Goal: Information Seeking & Learning: Understand process/instructions

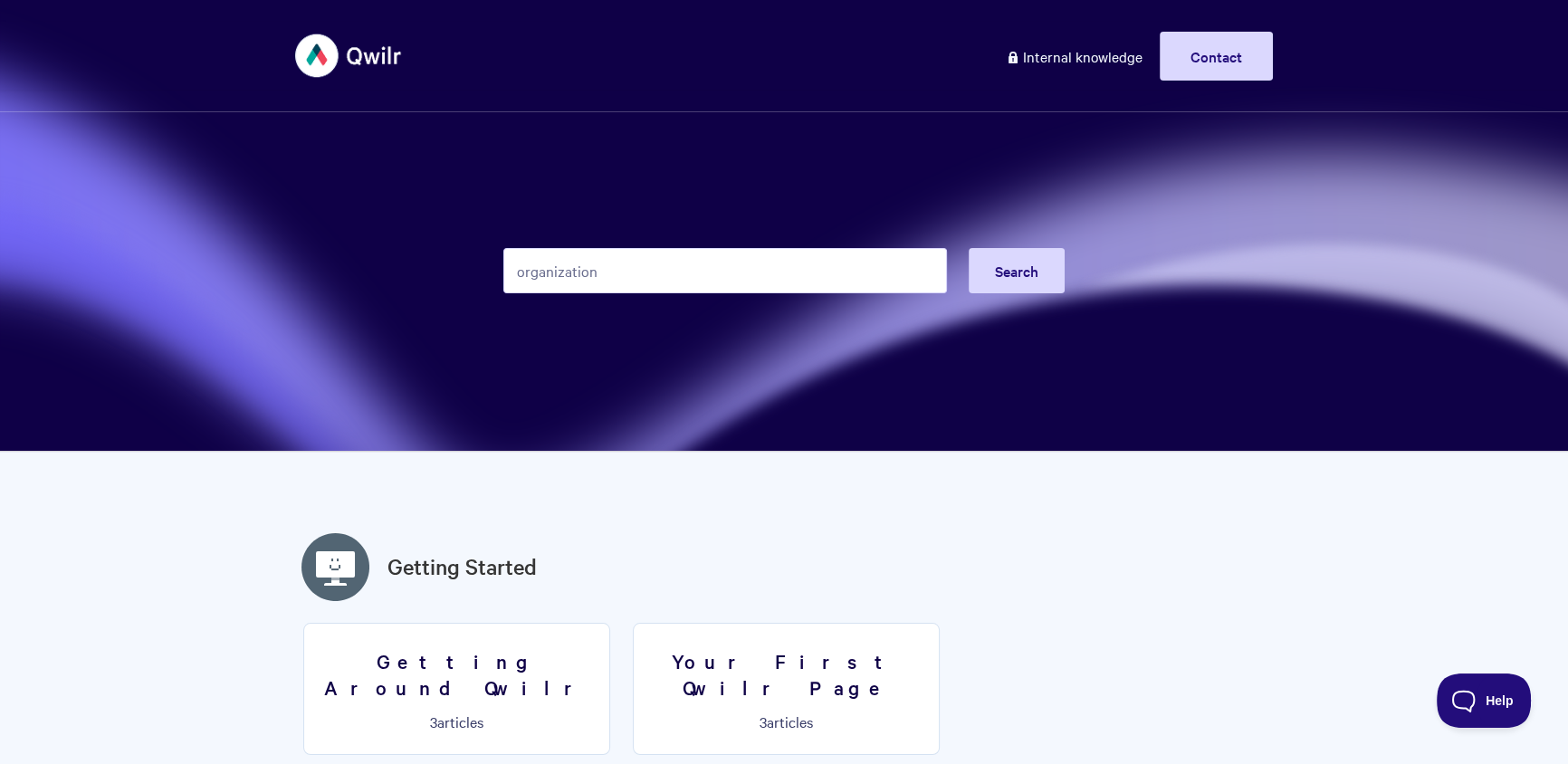
type input "organization"
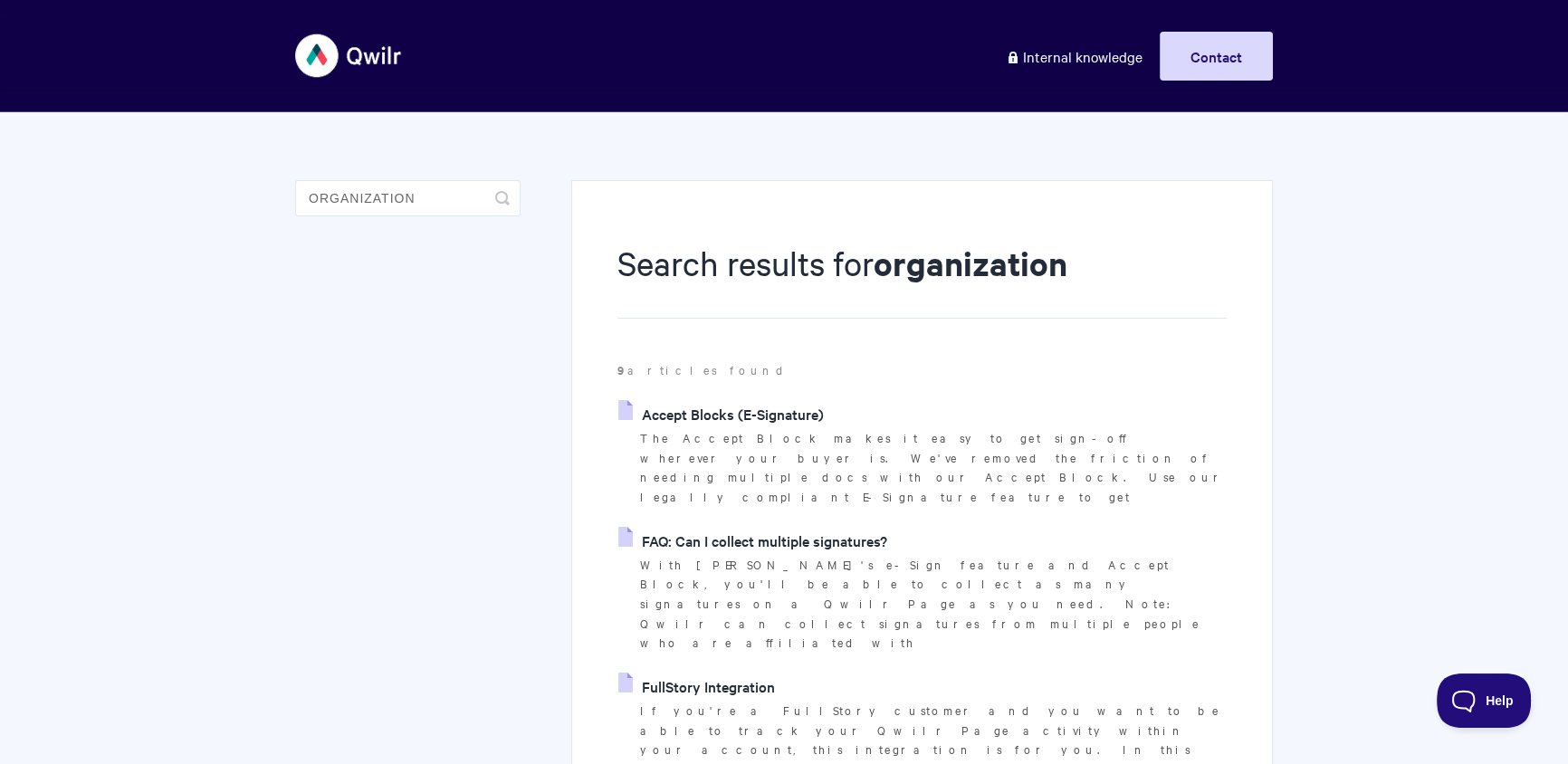
click at [776, 527] on link "FAQ: Can I collect multiple signatures?" at bounding box center [752, 540] width 269 height 27
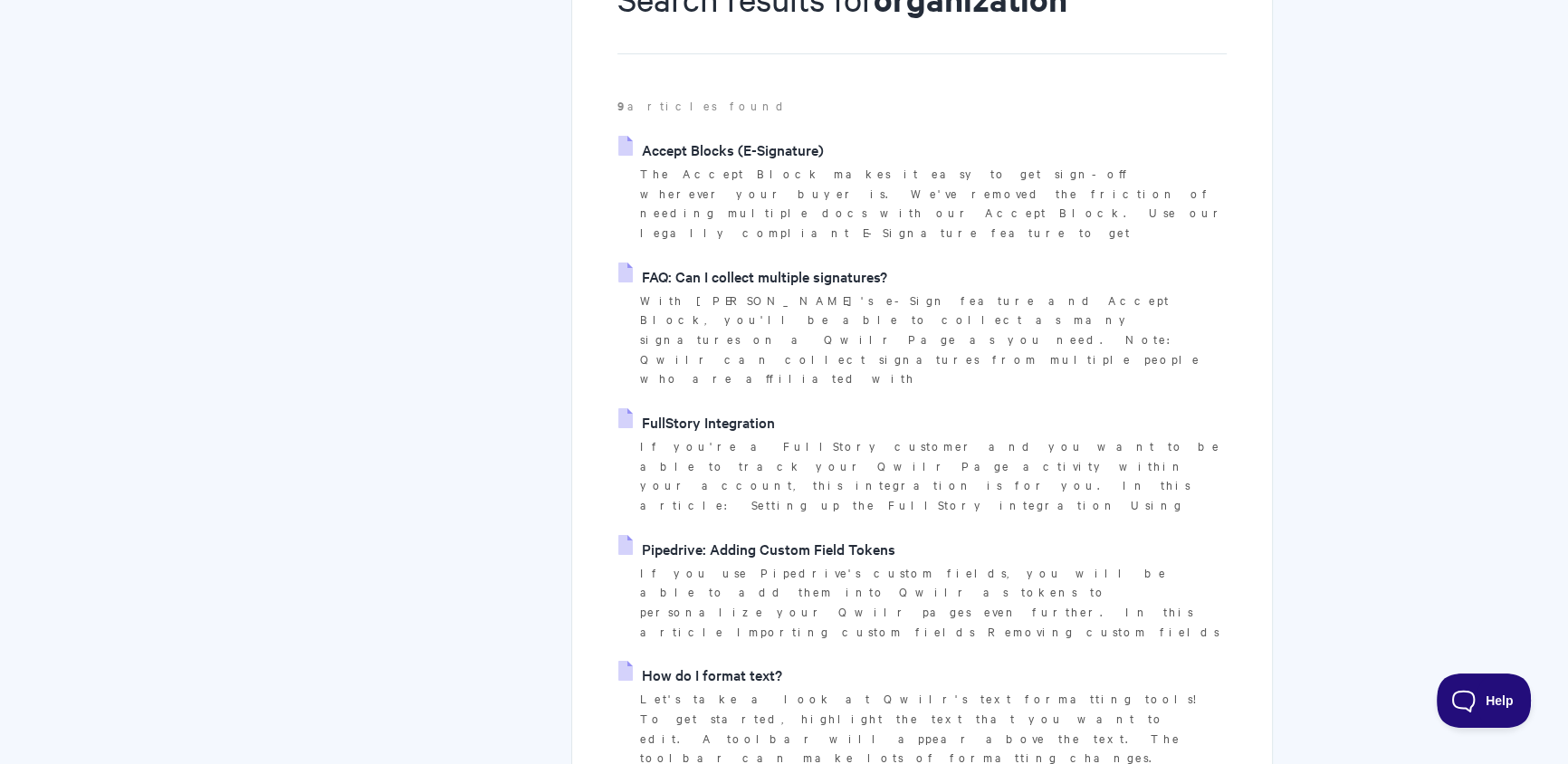
click at [755, 165] on p "The Accept Block makes it easy to get sign-off wherever your buyer is. We've re…" at bounding box center [933, 203] width 586 height 79
click at [765, 154] on link "Accept Blocks (E-Signature)" at bounding box center [720, 149] width 206 height 27
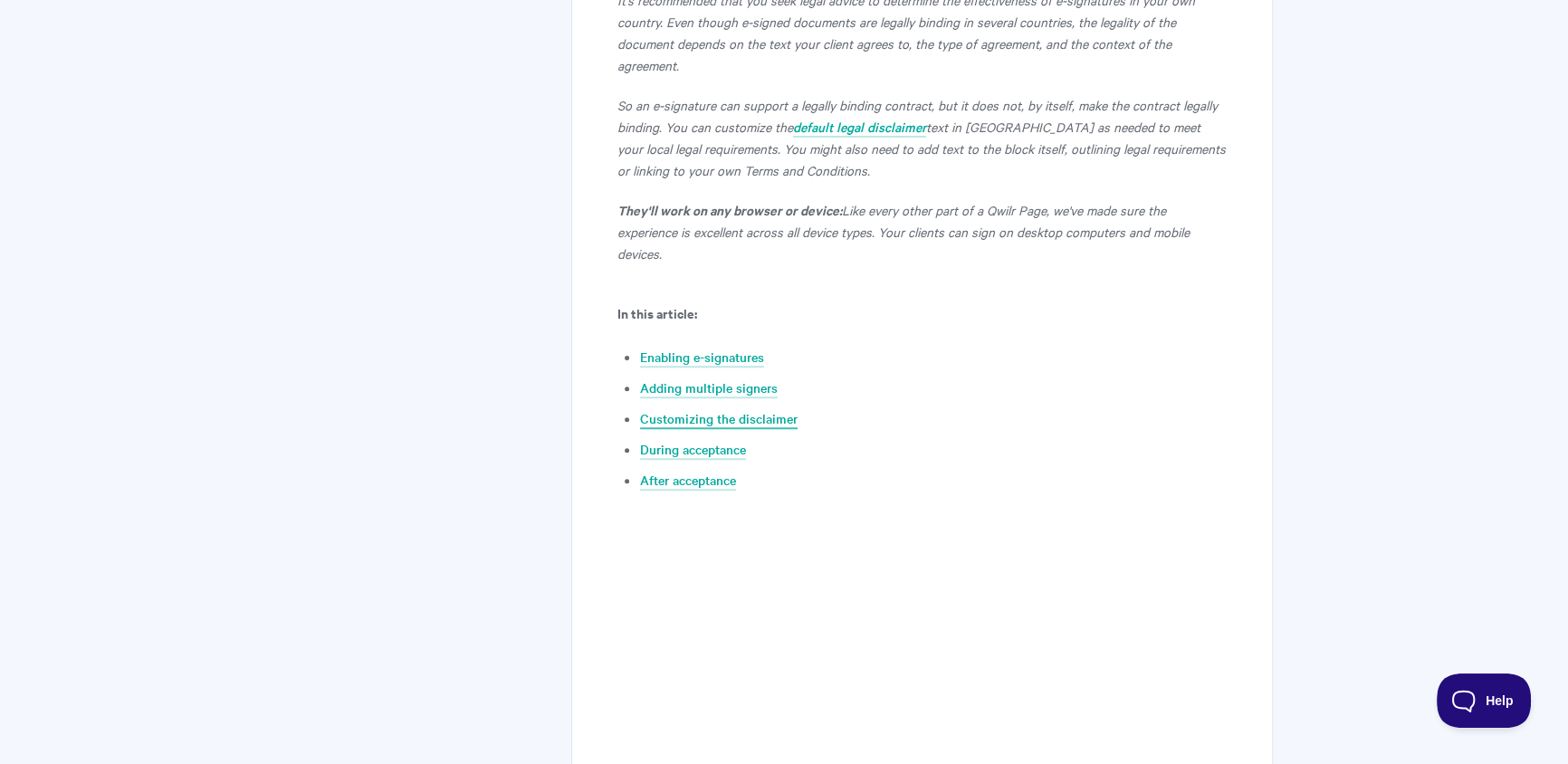
scroll to position [284, 0]
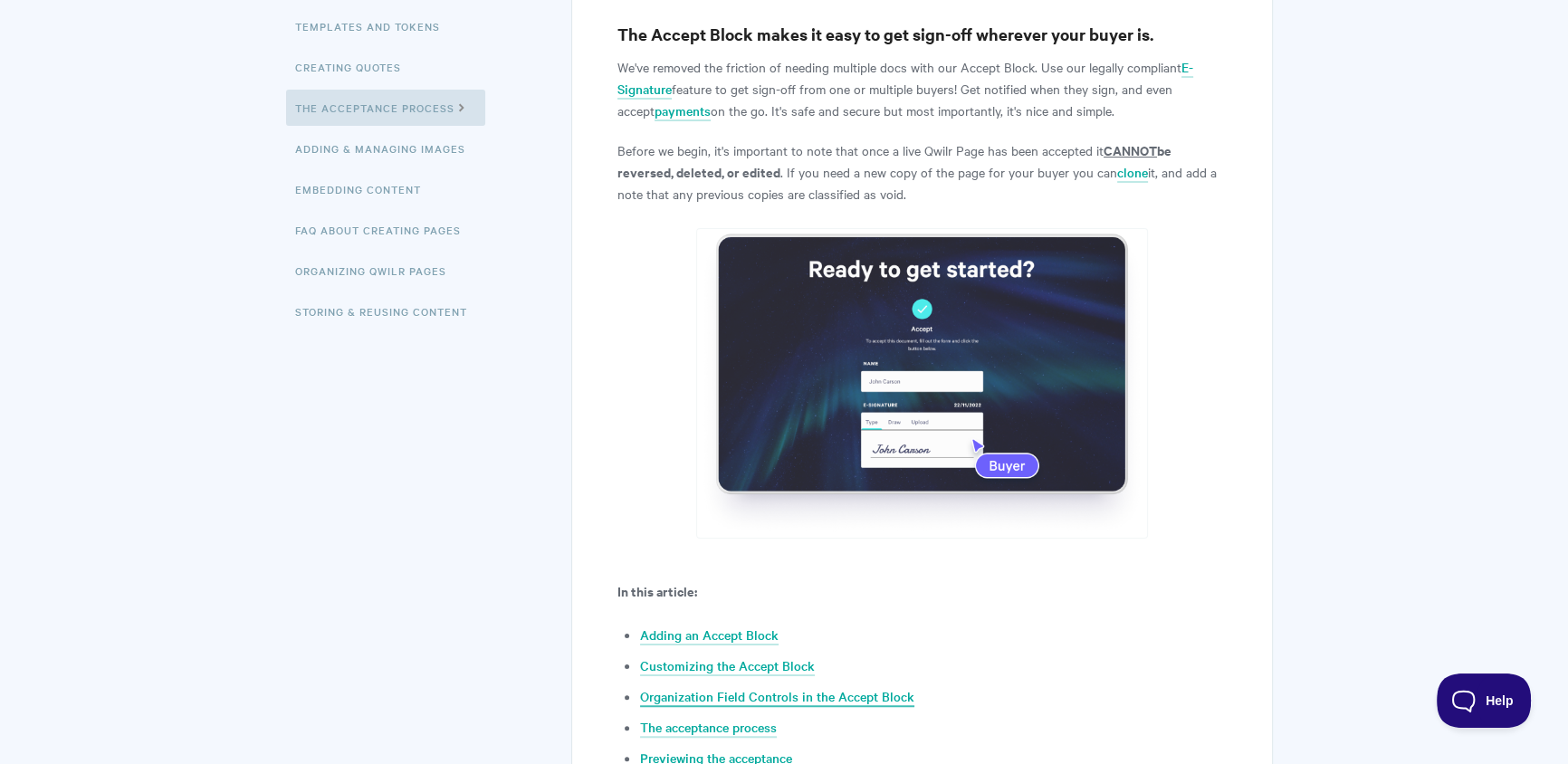
click at [730, 693] on link "Organization Field Controls in the Accept Block" at bounding box center [777, 696] width 275 height 20
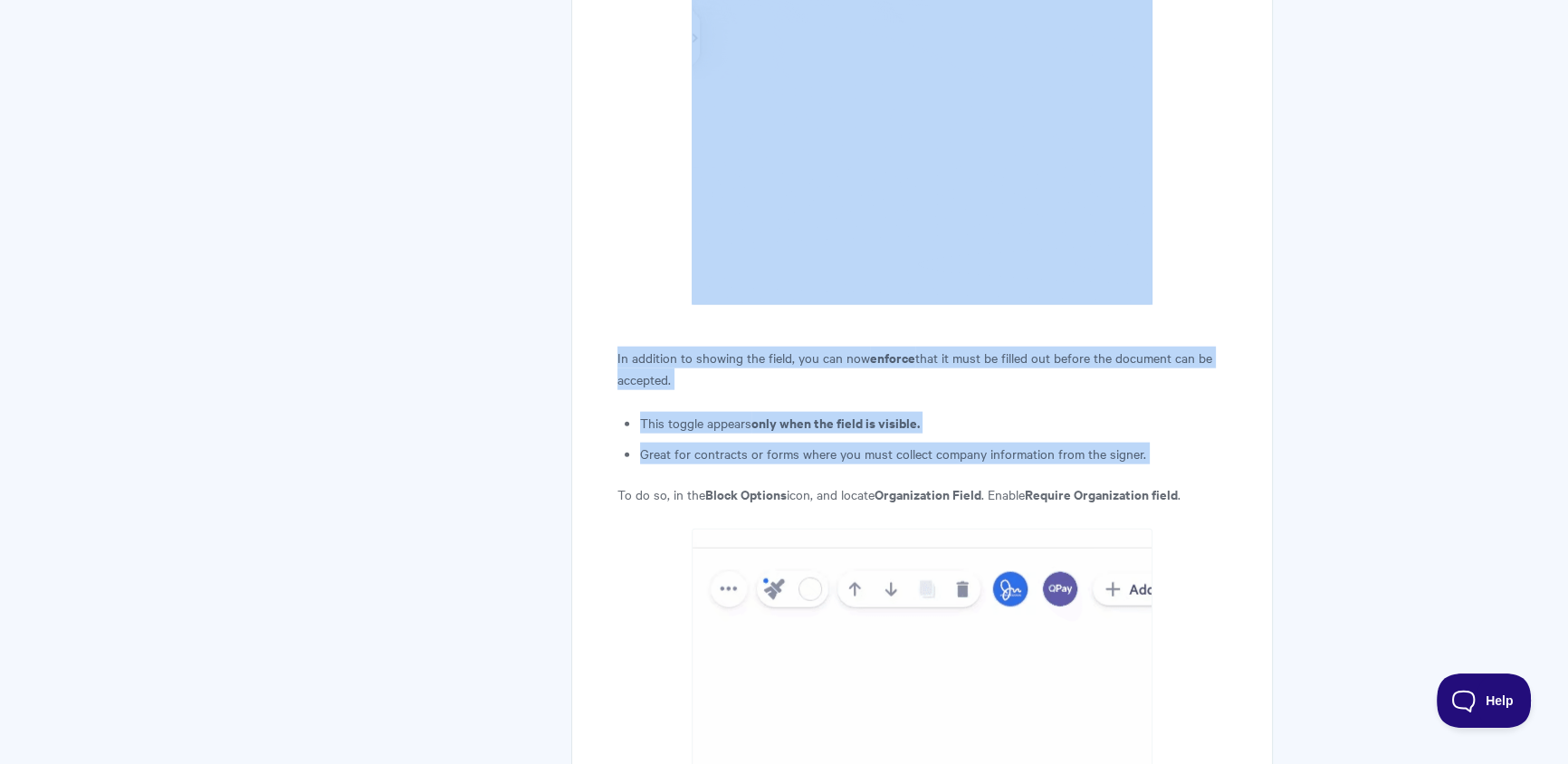
scroll to position [5451, 0]
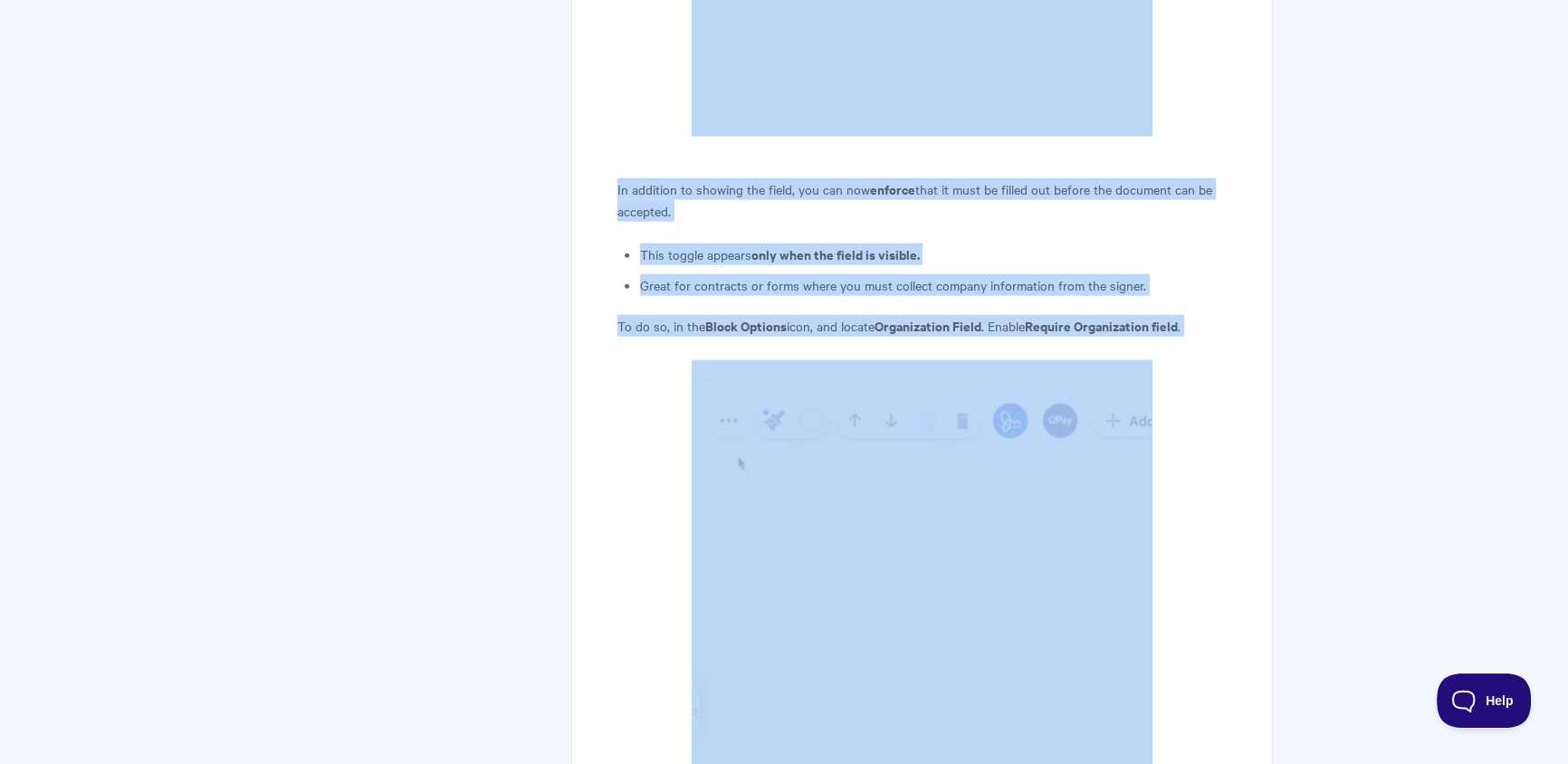
drag, startPoint x: 615, startPoint y: 50, endPoint x: 1200, endPoint y: 336, distance: 651.2
copy article "You can choose whether or not to display the Organization field in the acceptan…"
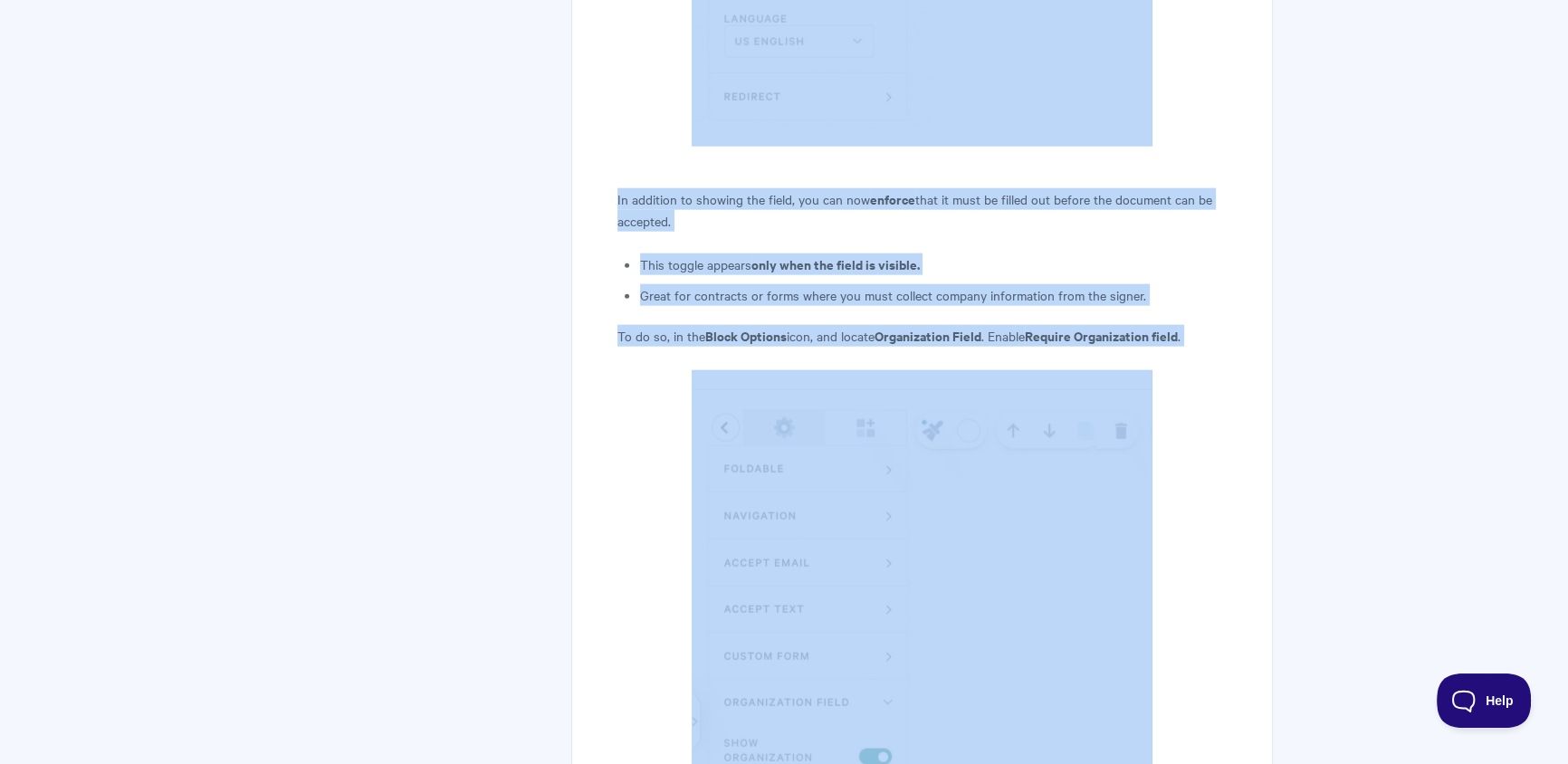
scroll to position [5788, 0]
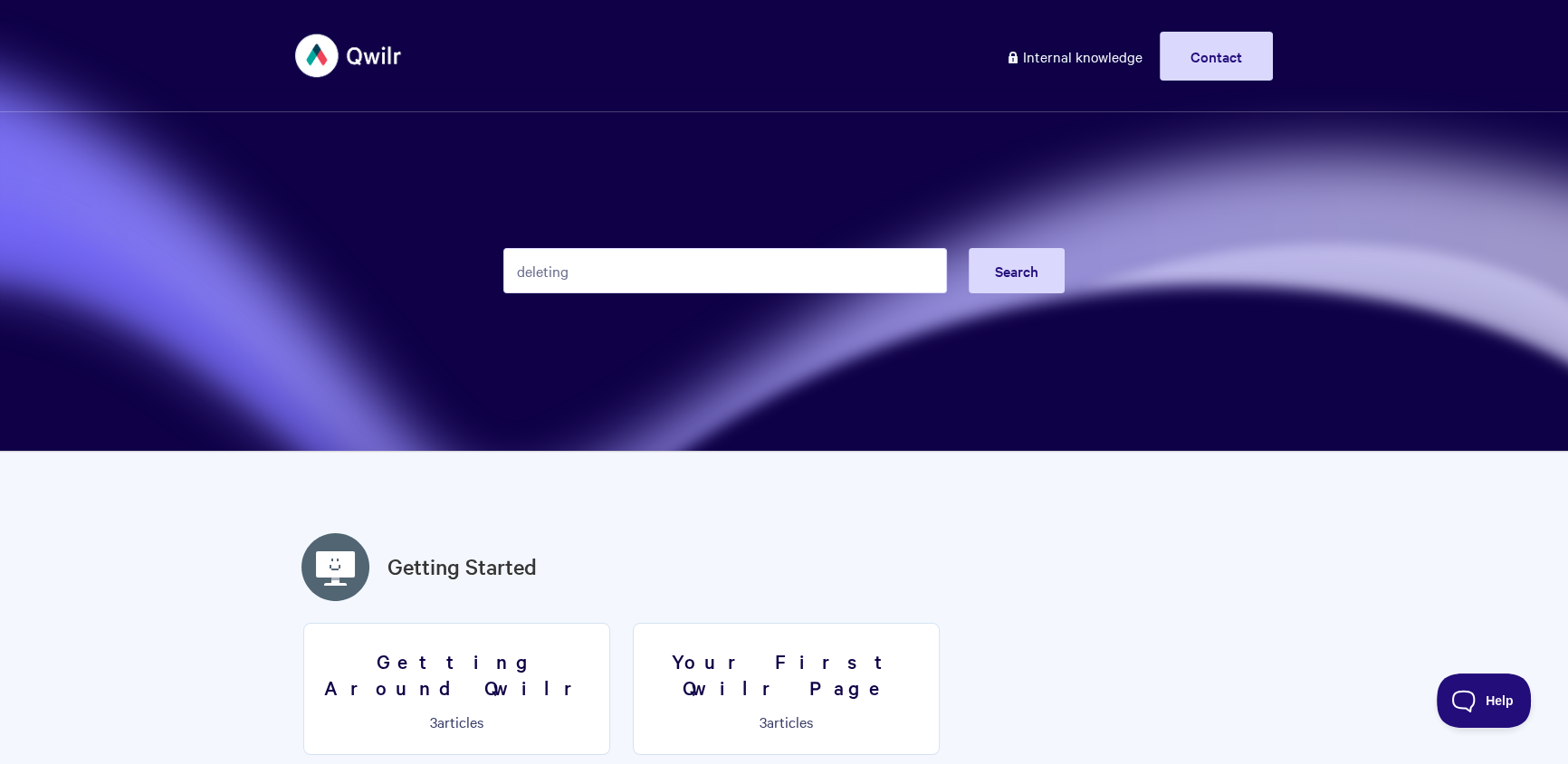
type input "deleting"
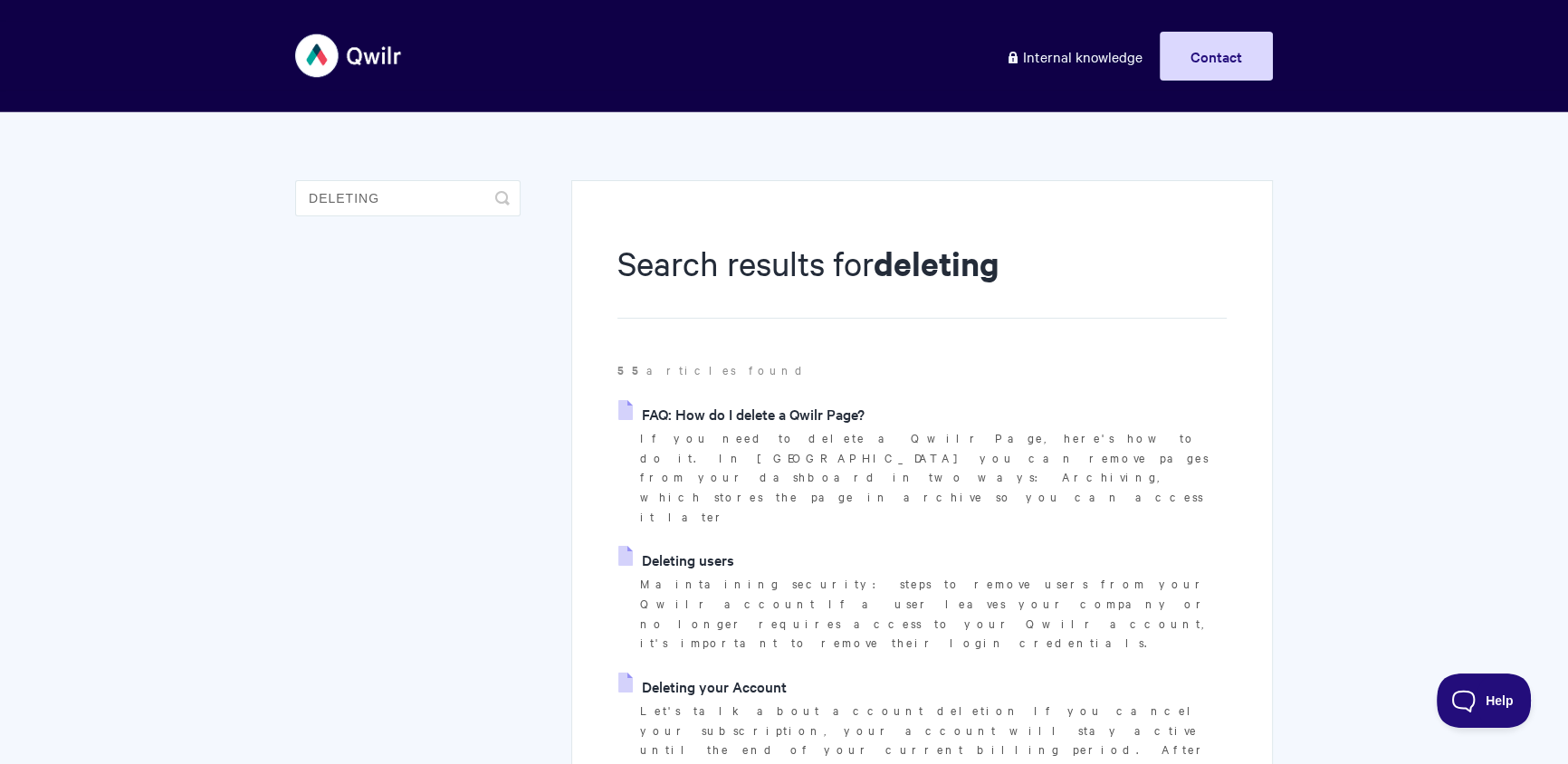
click at [716, 546] on link "Deleting users" at bounding box center [676, 559] width 116 height 27
click at [717, 546] on link "Deleting users" at bounding box center [676, 559] width 116 height 27
